Goal: Information Seeking & Learning: Learn about a topic

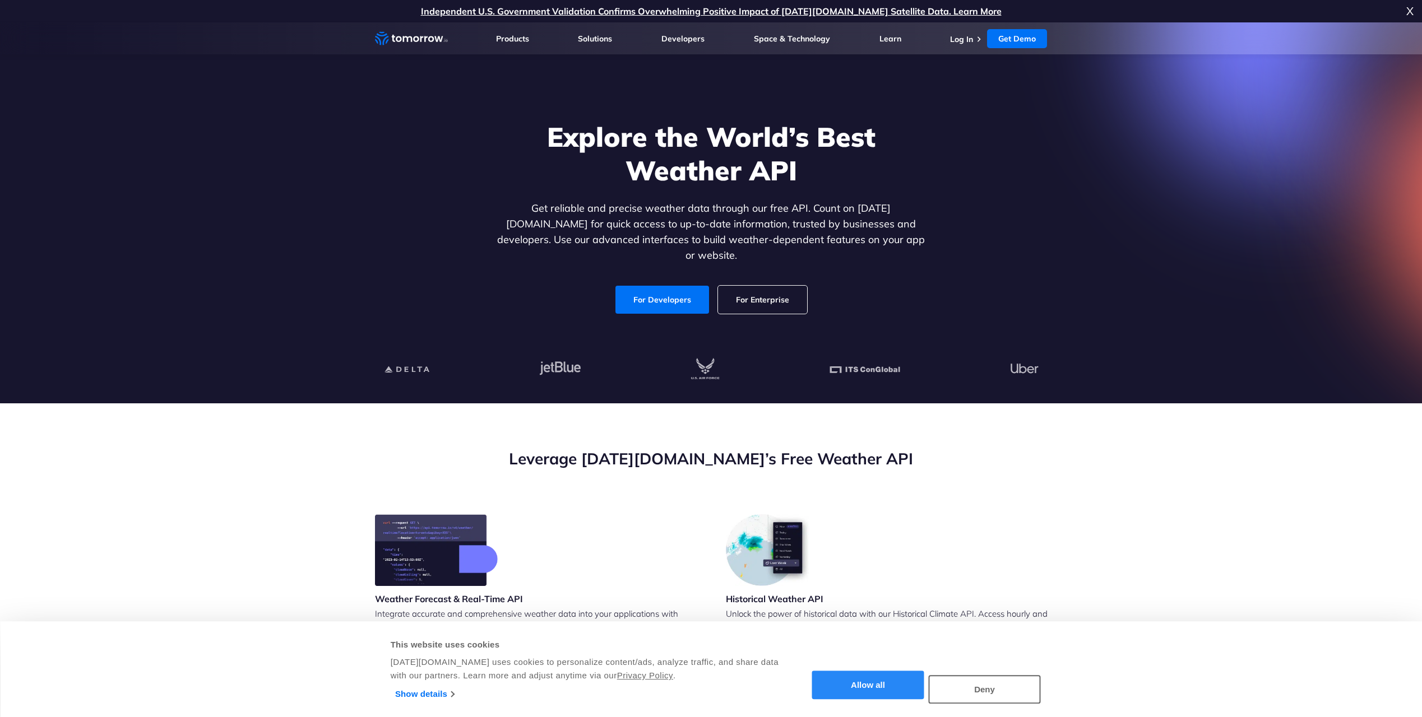
click at [879, 690] on button "Allow all" at bounding box center [868, 685] width 112 height 29
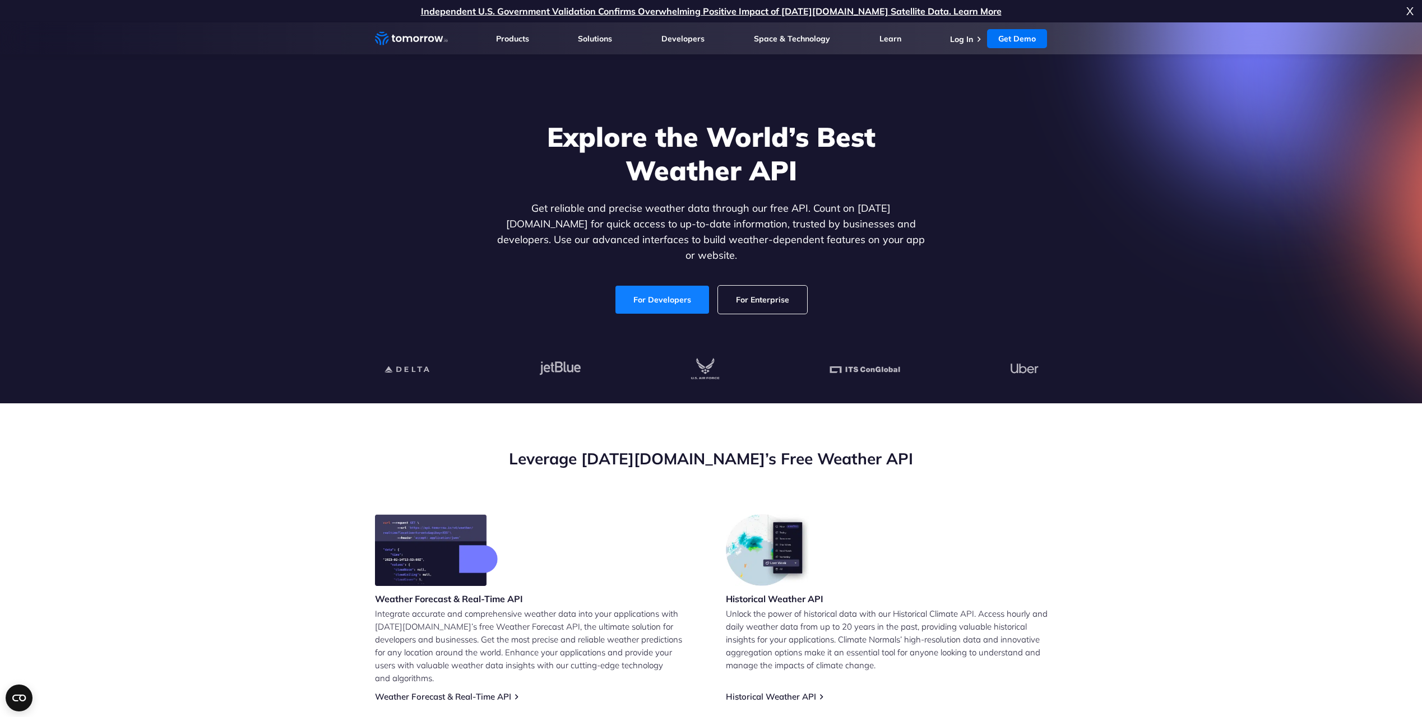
click at [647, 289] on link "For Developers" at bounding box center [662, 300] width 94 height 28
click at [958, 41] on link "Log In" at bounding box center [961, 39] width 23 height 10
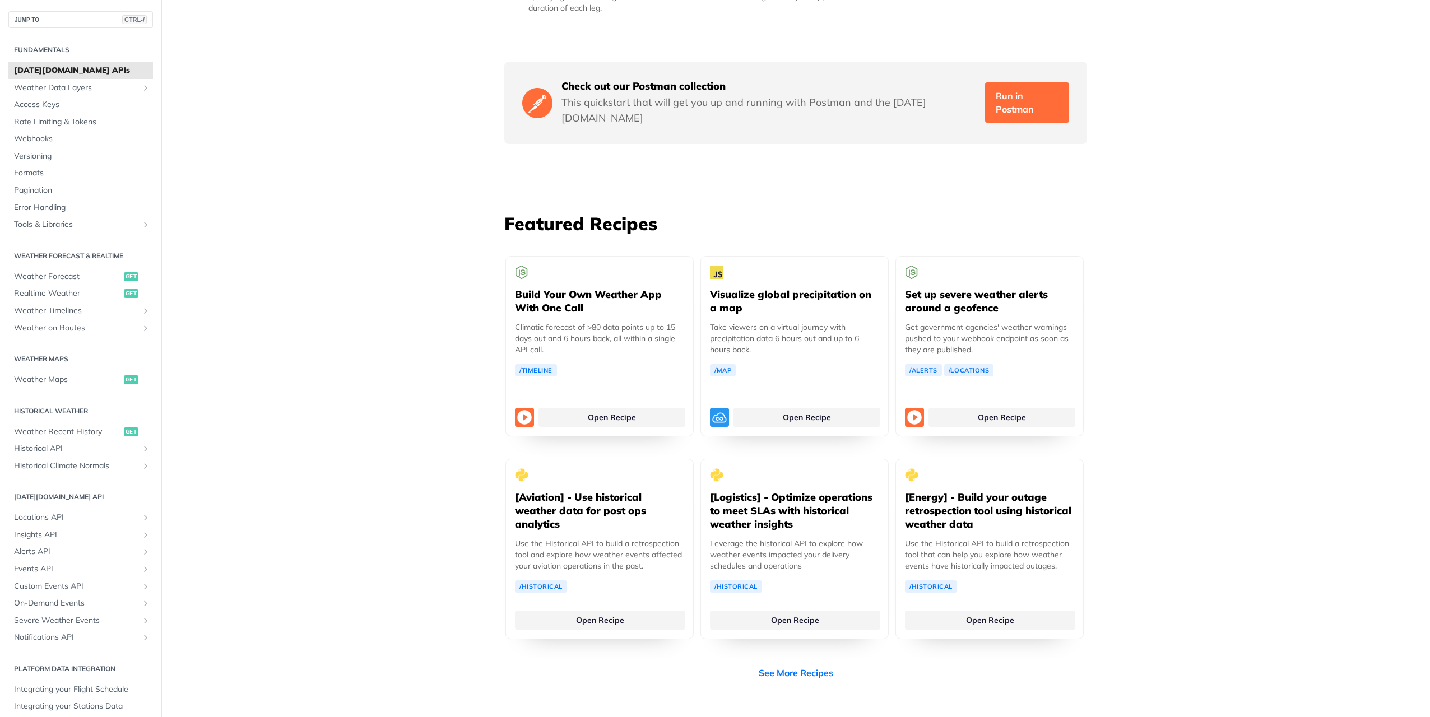
scroll to position [1905, 0]
